Goal: Transaction & Acquisition: Book appointment/travel/reservation

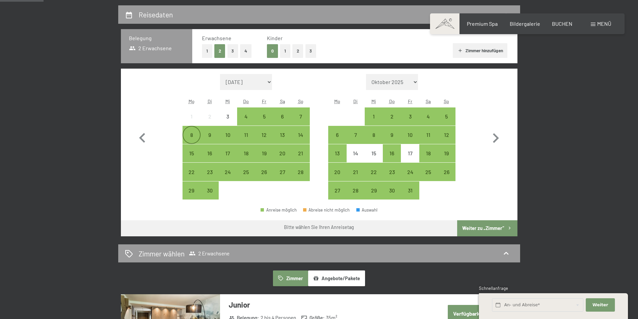
click at [197, 133] on div "8" at bounding box center [191, 140] width 17 height 17
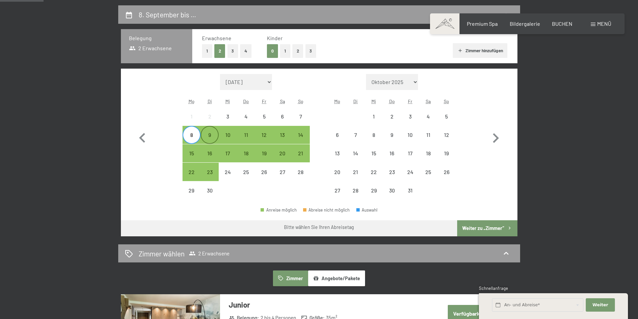
click at [213, 135] on div "9" at bounding box center [209, 140] width 17 height 17
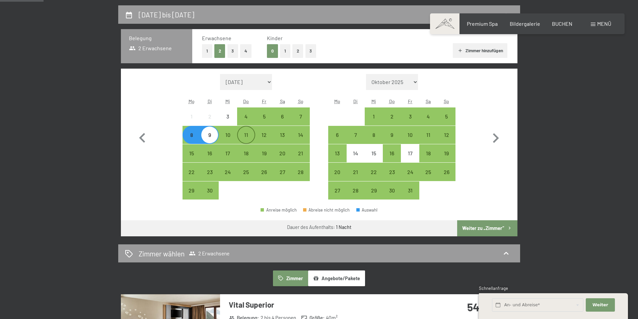
click at [246, 133] on div "11" at bounding box center [246, 140] width 17 height 17
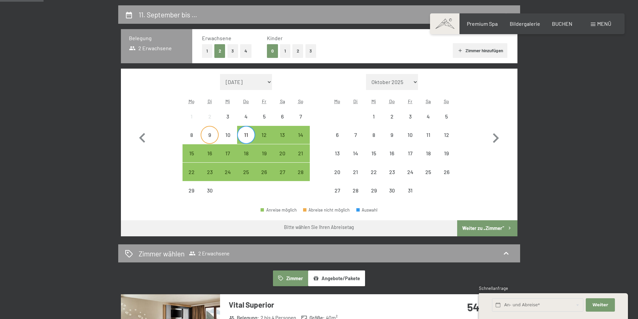
click at [210, 132] on div "9" at bounding box center [209, 140] width 17 height 17
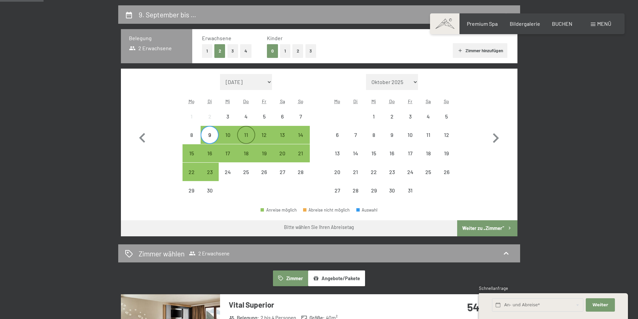
click at [243, 132] on div "11" at bounding box center [246, 140] width 17 height 17
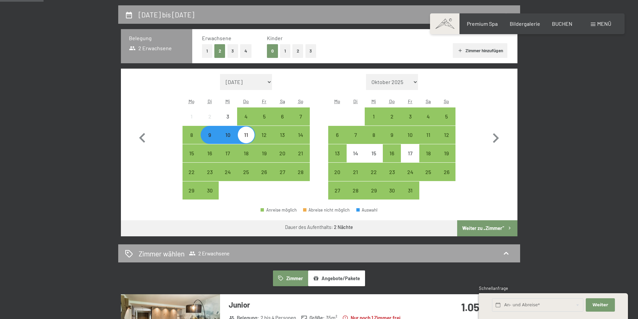
click at [213, 255] on span "2 Erwachsene" at bounding box center [209, 253] width 41 height 7
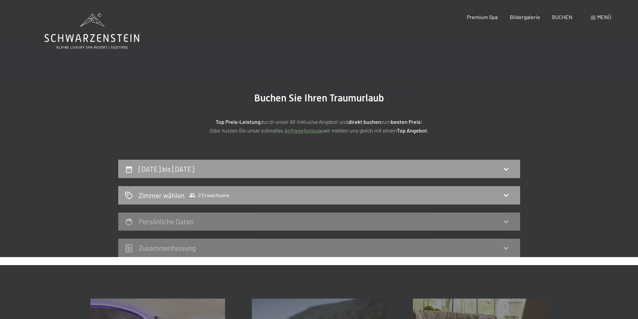
click at [608, 113] on section "Buchen Sie Ihren Traumurlaub Top Preis-Leistung durch unser All-inklusive Angeb…" at bounding box center [319, 113] width 638 height 93
click at [163, 197] on h2 "Zimmer wählen" at bounding box center [162, 195] width 46 height 10
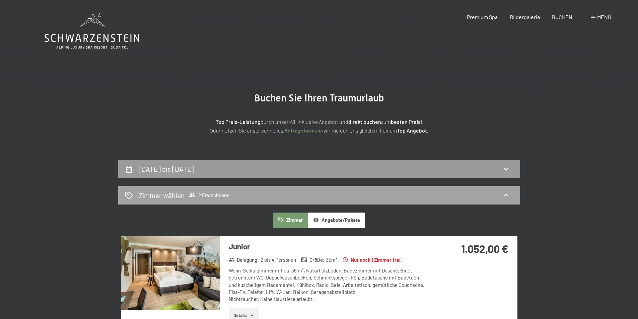
click at [207, 191] on span "Zimmer wählen 2 Erwachsene" at bounding box center [184, 195] width 91 height 10
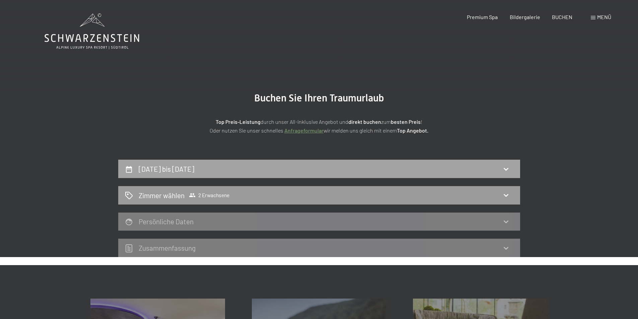
click at [194, 168] on h2 "[DATE] bis [DATE]" at bounding box center [167, 169] width 56 height 8
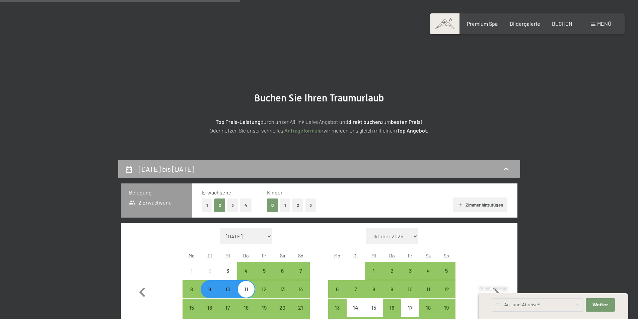
scroll to position [160, 0]
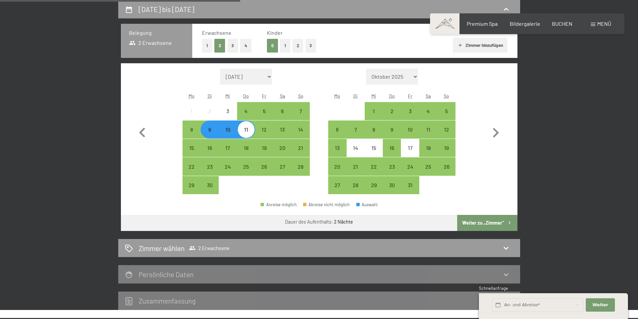
click at [145, 38] on div "Belegung 2 Erwachsene" at bounding box center [156, 41] width 71 height 34
click at [159, 48] on div "Belegung 2 Erwachsene" at bounding box center [156, 41] width 71 height 34
click at [209, 44] on button "1" at bounding box center [207, 46] width 10 height 14
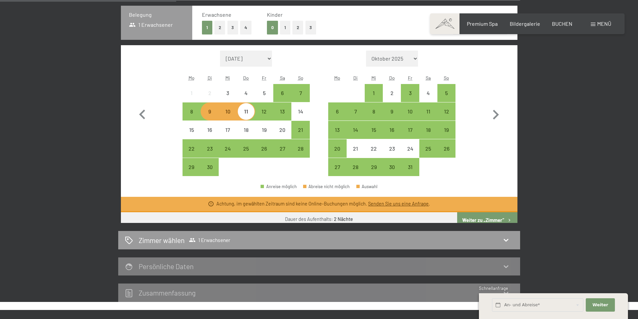
scroll to position [179, 0]
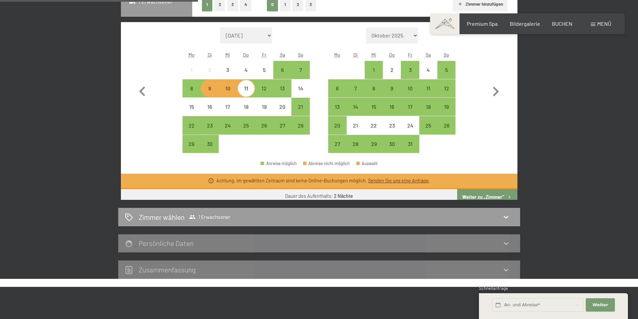
click at [500, 197] on button "Weiter zu „Zimmer“" at bounding box center [487, 197] width 60 height 16
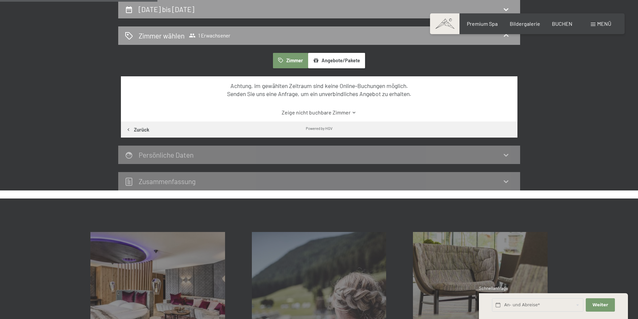
click at [338, 103] on div "Achtung, im gewählten Zeitraum sind keine Online-Buchungen möglich. Senden Sie …" at bounding box center [319, 99] width 396 height 46
click at [338, 110] on link "Zeige nicht buchbare Zimmer" at bounding box center [319, 112] width 373 height 7
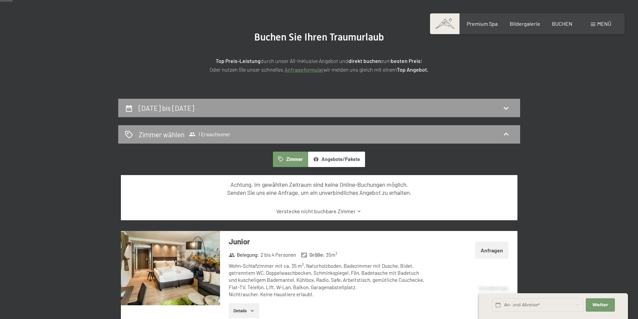
scroll to position [0, 0]
